Goal: Task Accomplishment & Management: Manage account settings

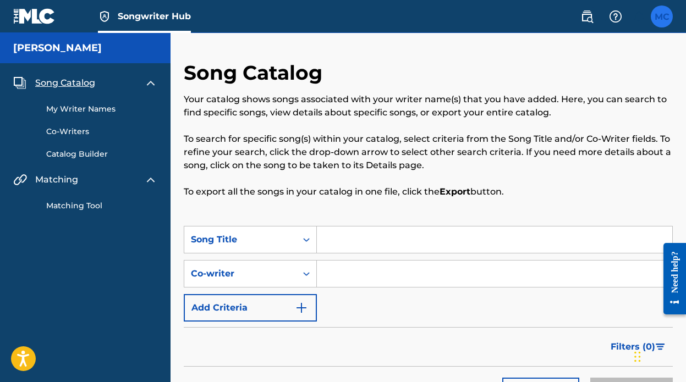
click at [664, 13] on label at bounding box center [662, 17] width 22 height 22
click at [662, 17] on input "MC [PERSON_NAME] [EMAIL_ADDRESS][DOMAIN_NAME] Notification Preferences Profile …" at bounding box center [662, 17] width 0 height 0
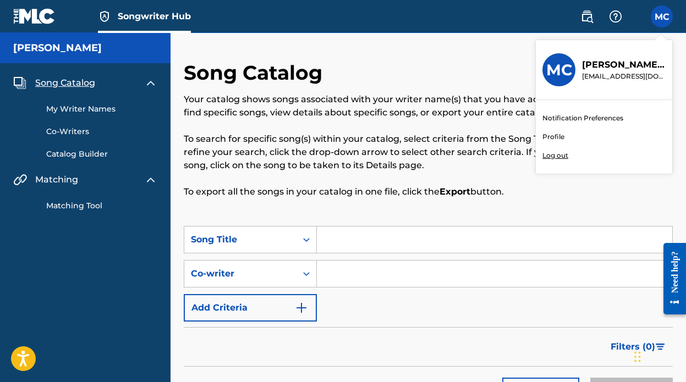
click at [547, 141] on link "Profile" at bounding box center [553, 137] width 22 height 10
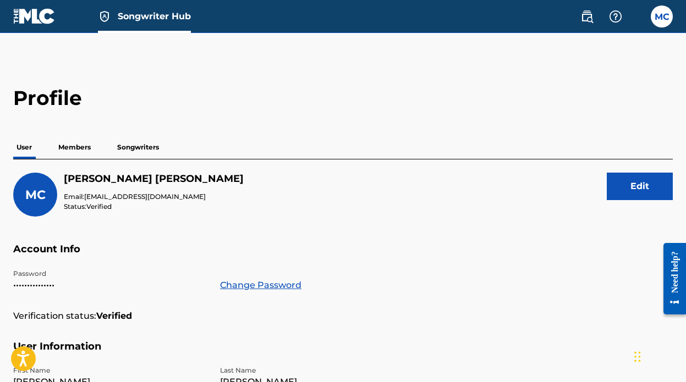
click at [91, 135] on div "Profile User Members Songwriters MC [PERSON_NAME] Email: [EMAIL_ADDRESS][DOMAIN…" at bounding box center [343, 373] width 686 height 575
click at [90, 149] on p "Members" at bounding box center [74, 147] width 39 height 23
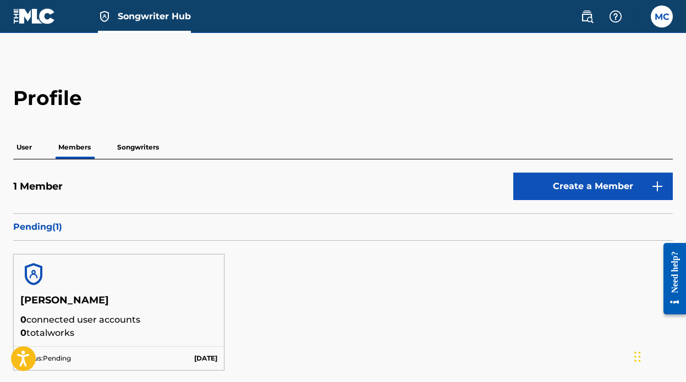
click at [133, 145] on p "Songwriters" at bounding box center [138, 147] width 48 height 23
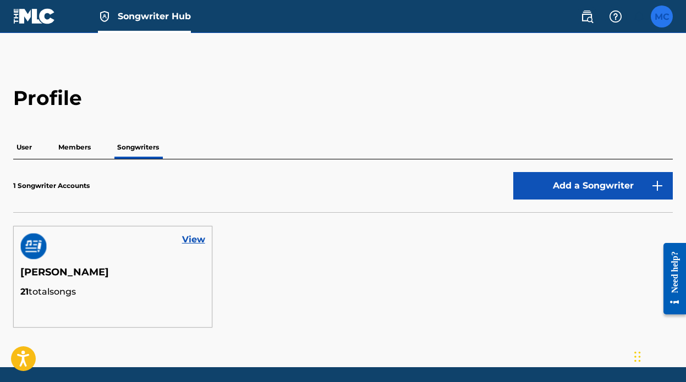
click at [662, 23] on label at bounding box center [662, 17] width 22 height 22
click at [662, 17] on input "MC [PERSON_NAME] [EMAIL_ADDRESS][DOMAIN_NAME] Notification Preferences Profile …" at bounding box center [662, 17] width 0 height 0
